Goal: Task Accomplishment & Management: Manage account settings

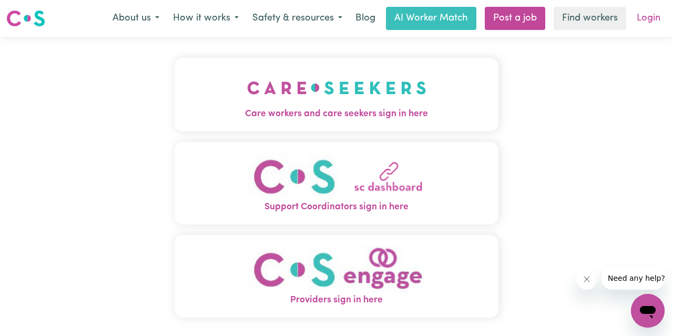
click at [649, 11] on link "Login" at bounding box center [648, 18] width 36 height 23
click at [640, 25] on link "Login" at bounding box center [648, 18] width 36 height 23
click at [645, 16] on link "Login" at bounding box center [648, 18] width 36 height 23
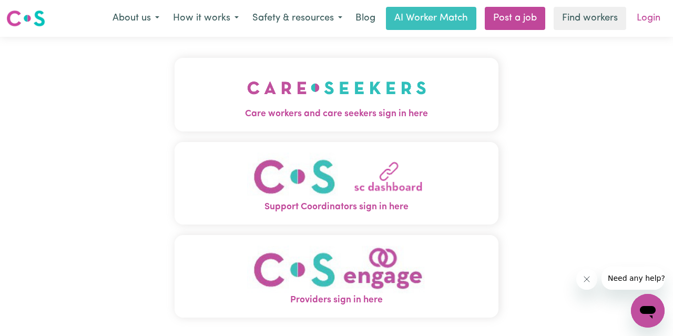
click at [645, 16] on link "Login" at bounding box center [648, 18] width 36 height 23
click at [424, 99] on img "Care workers and care seekers sign in here" at bounding box center [336, 87] width 179 height 39
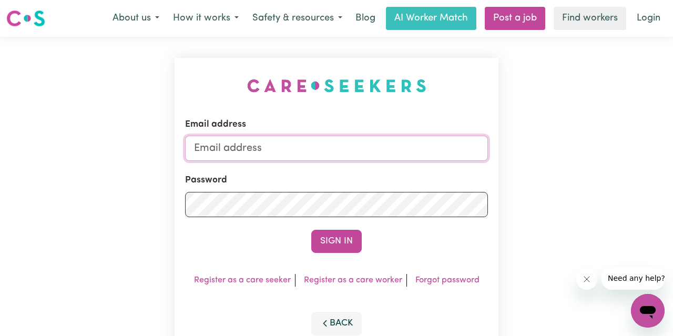
click at [354, 142] on input "Email address" at bounding box center [336, 148] width 303 height 25
drag, startPoint x: 268, startPoint y: 148, endPoint x: 239, endPoint y: 152, distance: 28.7
click at [239, 152] on input "[EMAIL_ADDRESS][DOMAIN_NAME]" at bounding box center [336, 148] width 303 height 25
click at [212, 149] on input "[EMAIL_ADDRESS][DOMAIN_NAME]" at bounding box center [336, 148] width 303 height 25
type input "[EMAIL_ADDRESS][DOMAIN_NAME]"
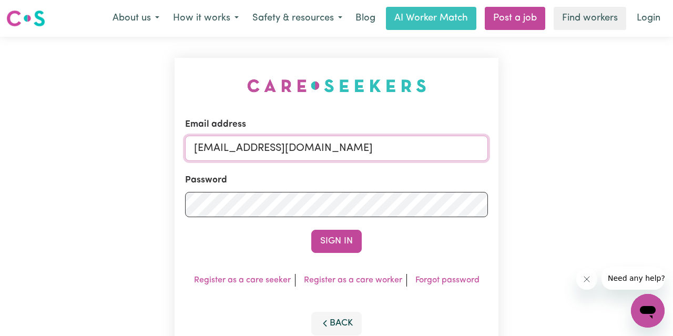
click at [311, 230] on button "Sign In" at bounding box center [336, 241] width 50 height 23
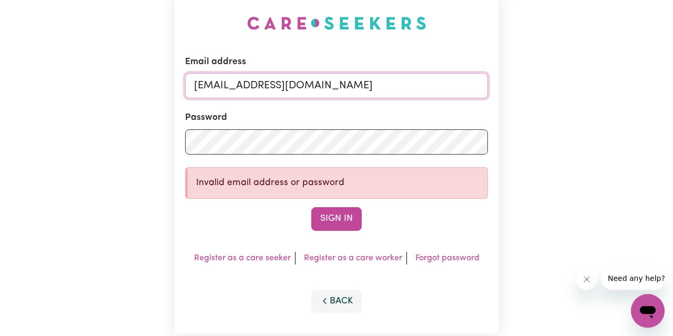
scroll to position [64, 0]
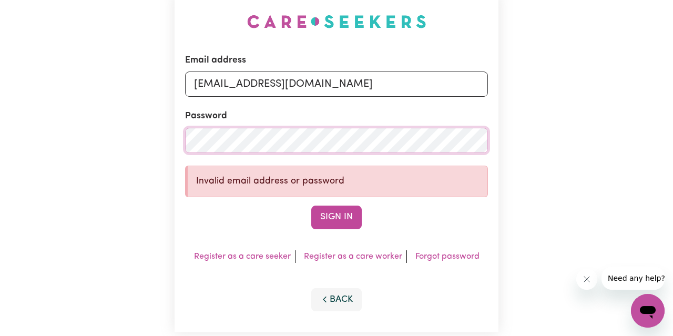
click at [311, 206] on button "Sign In" at bounding box center [336, 217] width 50 height 23
click at [452, 254] on link "Forgot password" at bounding box center [447, 256] width 64 height 8
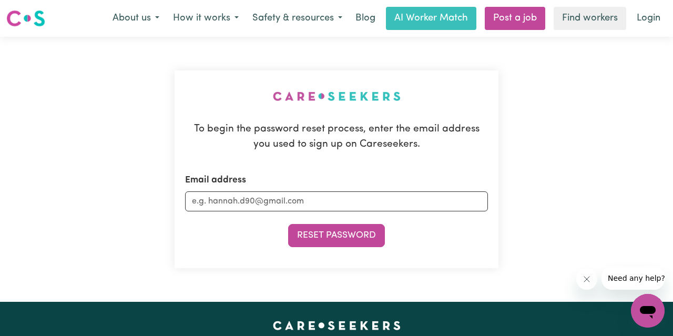
drag, startPoint x: 240, startPoint y: 190, endPoint x: 240, endPoint y: 198, distance: 7.9
click at [240, 198] on div "Email address" at bounding box center [336, 193] width 303 height 38
click at [240, 198] on input "Email address" at bounding box center [336, 201] width 303 height 20
type input "[EMAIL_ADDRESS][DOMAIN_NAME]"
click at [288, 224] on button "Reset Password" at bounding box center [336, 235] width 97 height 23
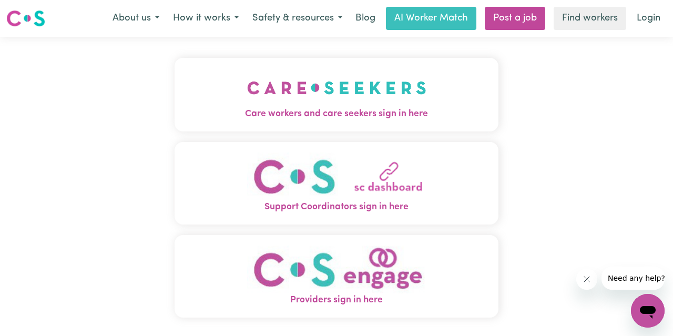
click at [324, 106] on img "Care workers and care seekers sign in here" at bounding box center [336, 87] width 179 height 39
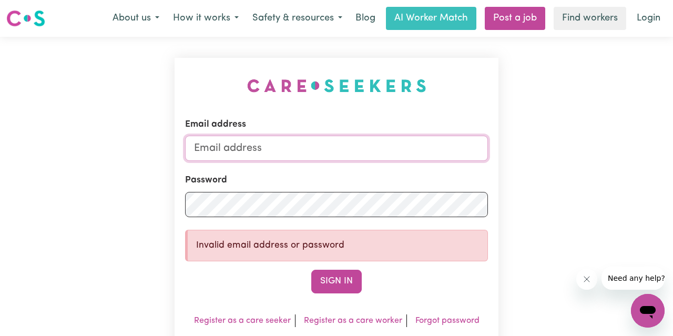
click at [333, 152] on input "Email address" at bounding box center [336, 148] width 303 height 25
type input "[EMAIL_ADDRESS][DOMAIN_NAME]"
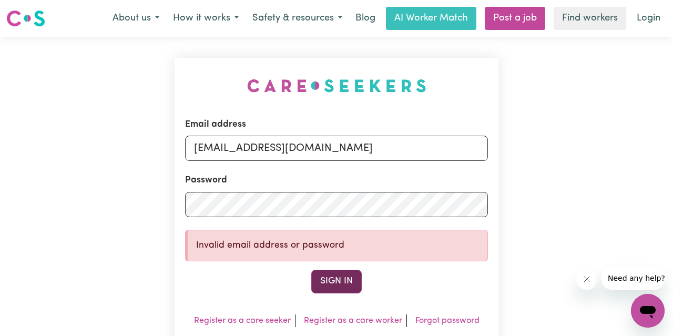
click at [354, 277] on button "Sign In" at bounding box center [336, 281] width 50 height 23
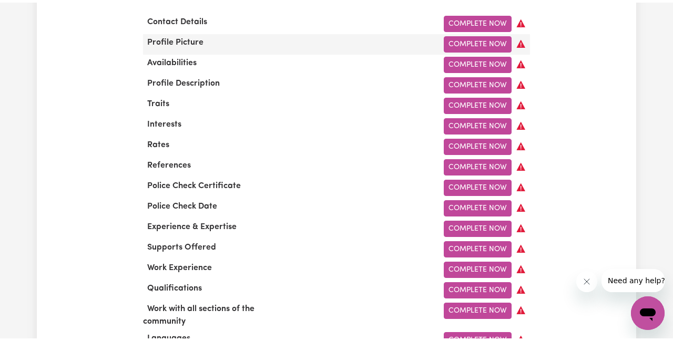
scroll to position [394, 0]
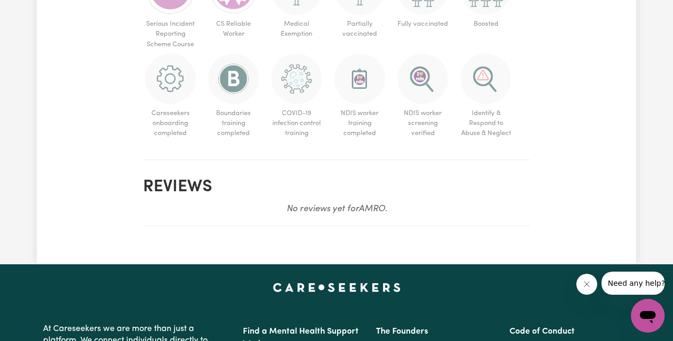
scroll to position [1396, 0]
